Goal: Information Seeking & Learning: Learn about a topic

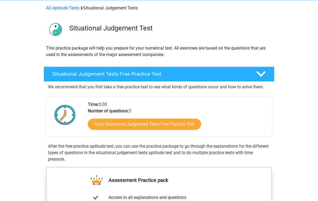
scroll to position [22, 0]
click at [184, 126] on link "Start Situational Judgement Tests Free Practice Test" at bounding box center [144, 124] width 113 height 11
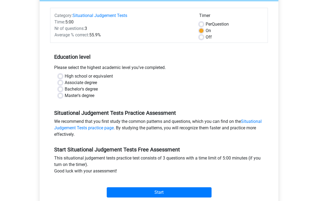
scroll to position [62, 0]
click at [196, 188] on input "Start" at bounding box center [159, 193] width 105 height 10
click at [65, 76] on label "High school or equivalent" at bounding box center [89, 76] width 48 height 6
click at [62, 76] on input "High school or equivalent" at bounding box center [60, 75] width 4 height 5
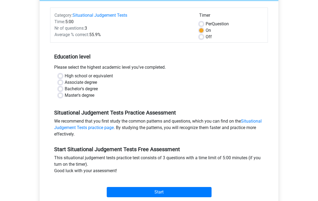
radio input "true"
click at [202, 192] on input "Start" at bounding box center [159, 192] width 105 height 10
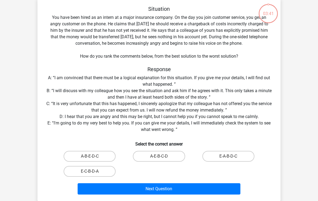
scroll to position [28, 0]
click at [175, 157] on label "A-E-B-C-D" at bounding box center [159, 156] width 52 height 11
click at [163, 157] on input "A-E-B-C-D" at bounding box center [161, 159] width 4 height 4
radio input "true"
click at [221, 189] on button "Next Question" at bounding box center [159, 189] width 163 height 11
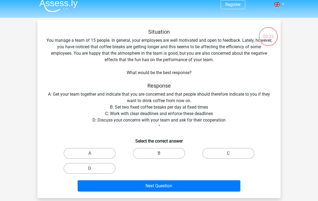
scroll to position [5, 0]
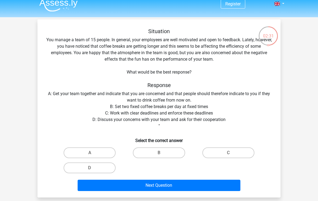
click at [86, 172] on label "D" at bounding box center [90, 168] width 52 height 11
click at [90, 172] on input "D" at bounding box center [92, 170] width 4 height 4
radio input "true"
click at [214, 186] on button "Next Question" at bounding box center [159, 185] width 163 height 11
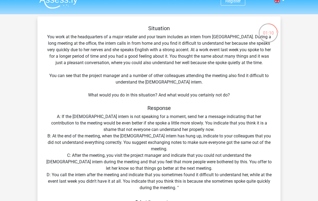
scroll to position [0, 0]
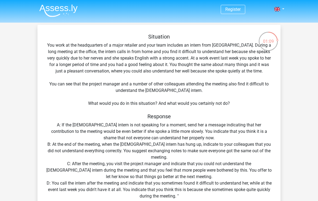
click at [272, 47] on div "01:09" at bounding box center [269, 37] width 20 height 20
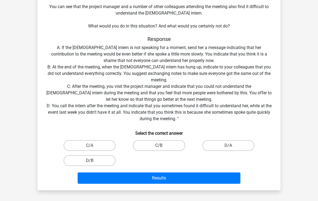
scroll to position [77, 0]
click at [72, 162] on label "D/B" at bounding box center [90, 160] width 52 height 11
click at [90, 162] on input "D/B" at bounding box center [92, 163] width 4 height 4
radio input "true"
click at [231, 170] on div "Results" at bounding box center [159, 177] width 226 height 18
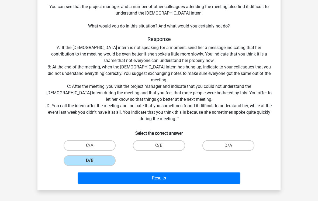
click at [231, 175] on button "Results" at bounding box center [159, 178] width 163 height 11
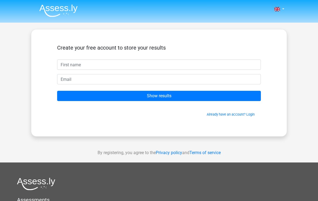
click at [240, 59] on div "Create your free account to store your results" at bounding box center [159, 52] width 204 height 15
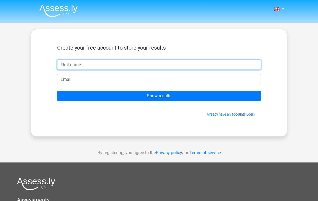
click at [242, 69] on input "text" at bounding box center [159, 65] width 204 height 10
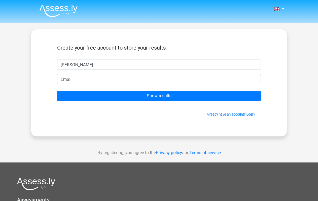
click at [287, 65] on div "Nederlands English" at bounding box center [159, 152] width 318 height 305
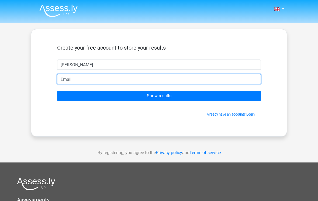
click at [68, 82] on input "email" at bounding box center [159, 79] width 204 height 10
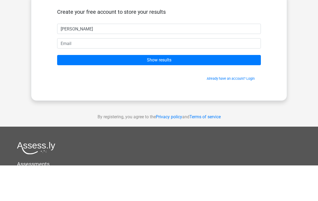
click at [296, 57] on div "Nederlands English" at bounding box center [159, 152] width 318 height 305
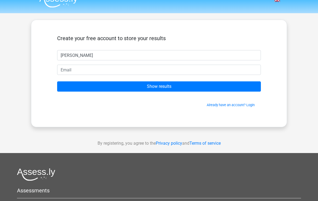
scroll to position [8, 0]
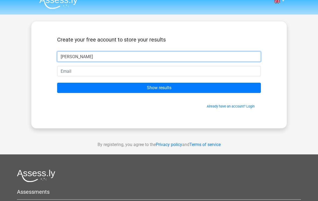
click at [243, 61] on input "Archie" at bounding box center [159, 57] width 204 height 10
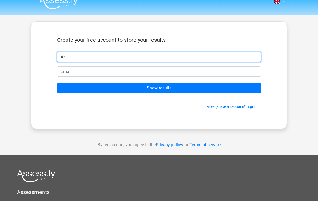
type input "A"
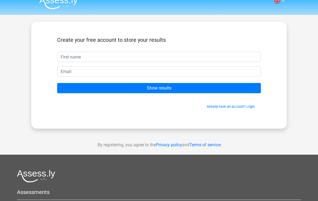
click at [300, 73] on div "Nederlands English" at bounding box center [159, 144] width 318 height 305
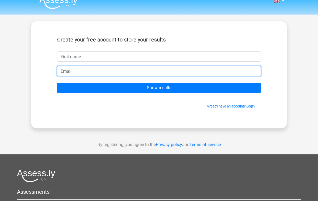
click at [238, 69] on input "email" at bounding box center [159, 71] width 204 height 10
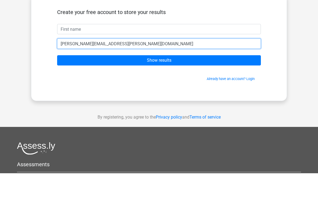
type input "[PERSON_NAME][EMAIL_ADDRESS][PERSON_NAME][DOMAIN_NAME]"
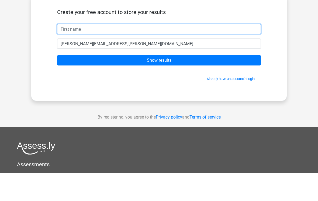
click at [226, 52] on input "text" at bounding box center [159, 57] width 204 height 10
type input "[PERSON_NAME]"
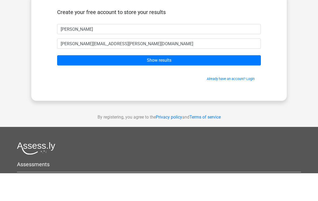
click at [226, 83] on input "Show results" at bounding box center [159, 88] width 204 height 10
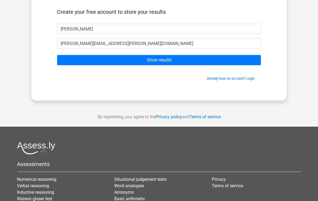
click at [234, 61] on input "Show results" at bounding box center [159, 60] width 204 height 10
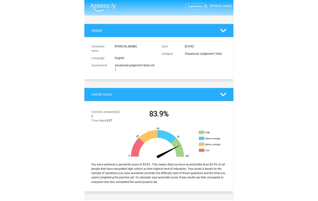
scroll to position [80, 0]
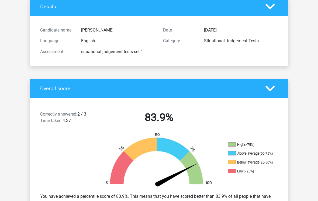
click at [275, 88] on icon at bounding box center [270, 88] width 9 height 9
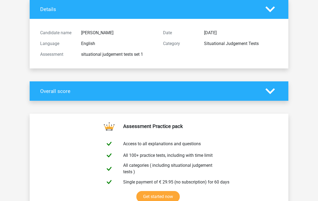
click at [275, 91] on icon at bounding box center [270, 91] width 9 height 9
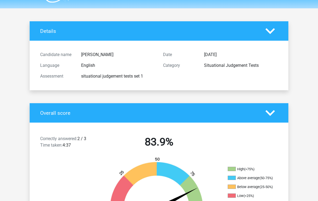
scroll to position [0, 0]
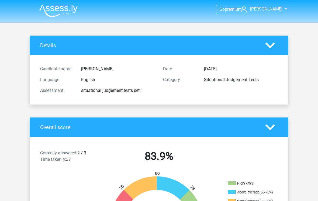
click at [268, 47] on icon at bounding box center [270, 45] width 9 height 9
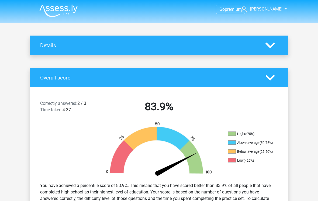
click at [275, 45] on icon at bounding box center [270, 45] width 9 height 9
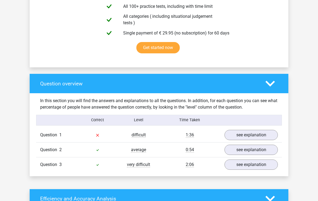
scroll to position [317, 0]
click at [264, 137] on link "see explanation" at bounding box center [251, 135] width 53 height 10
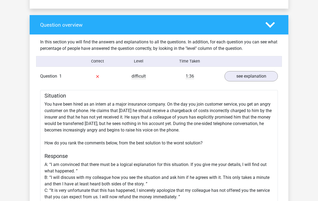
scroll to position [376, 0]
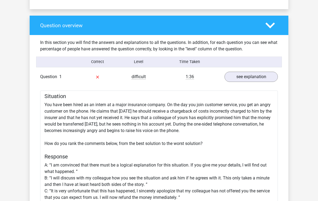
click at [264, 75] on link "see explanation" at bounding box center [251, 77] width 53 height 10
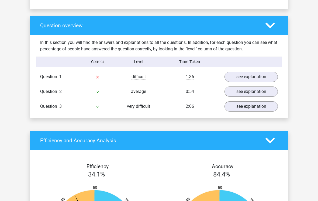
click at [265, 91] on link "see explanation" at bounding box center [251, 92] width 53 height 10
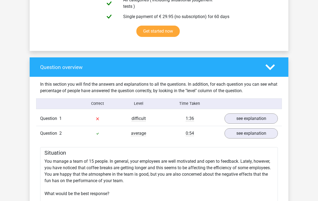
scroll to position [334, 0]
click at [275, 65] on polygon at bounding box center [270, 67] width 9 height 6
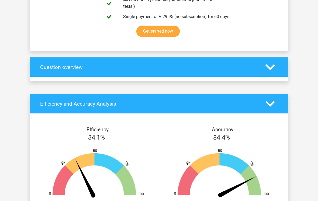
click at [269, 67] on polygon at bounding box center [270, 67] width 9 height 6
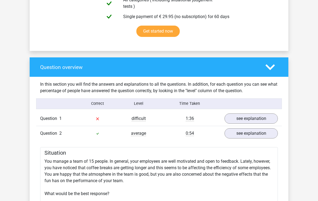
click at [270, 68] on polygon at bounding box center [270, 67] width 9 height 6
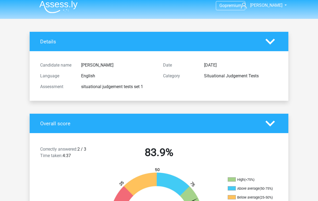
scroll to position [0, 0]
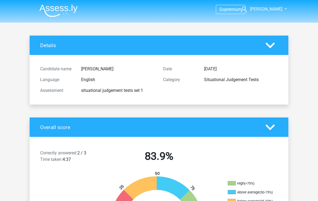
click at [275, 6] on link "[PERSON_NAME]" at bounding box center [261, 9] width 44 height 6
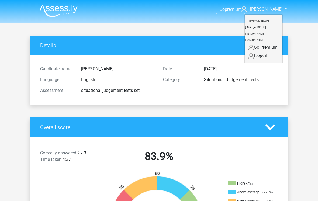
click at [293, 22] on header "Go premium Archie [EMAIL_ADDRESS][PERSON_NAME][DOMAIN_NAME]" at bounding box center [159, 11] width 318 height 23
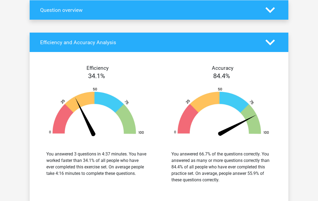
scroll to position [392, 0]
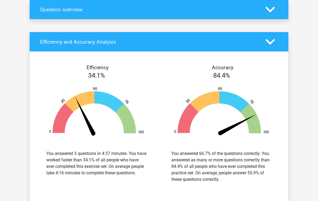
click at [288, 66] on div "Efficiency 34.1% You answered 3 questions in 4:37 minutes. You have worked fast…" at bounding box center [159, 127] width 259 height 138
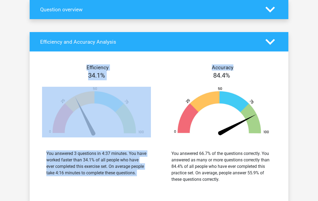
click at [288, 60] on div "Efficiency 34.1% You answered 3 questions in 4:37 minutes. You have worked fast…" at bounding box center [159, 127] width 259 height 138
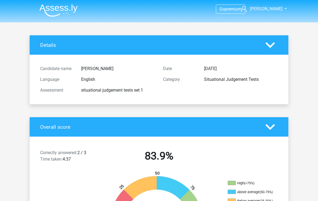
scroll to position [0, 0]
